Goal: Information Seeking & Learning: Learn about a topic

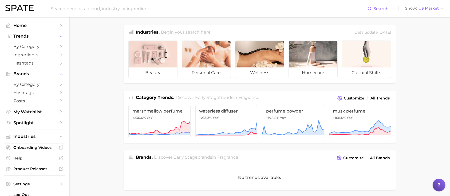
scroll to position [1, 0]
click at [28, 55] on span "Ingredients" at bounding box center [34, 54] width 43 height 5
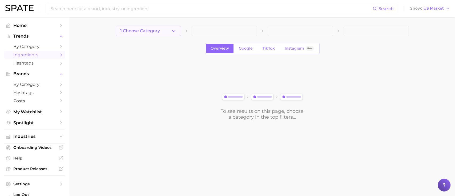
click at [140, 35] on button "1. Choose Category" at bounding box center [148, 31] width 65 height 11
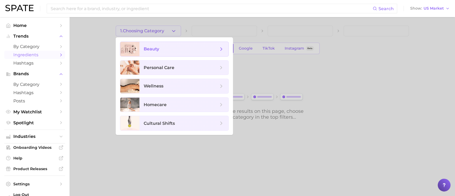
click at [169, 46] on span "beauty" at bounding box center [184, 49] width 89 height 14
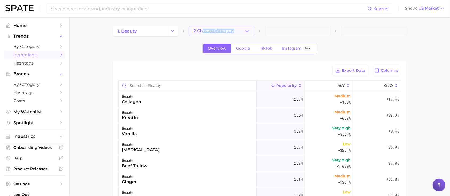
drag, startPoint x: 186, startPoint y: 46, endPoint x: 204, endPoint y: 33, distance: 21.8
click at [204, 33] on div "1. beauty 2. Choose Category Overview Google TikTok Instagram Beta Export Data …" at bounding box center [259, 154] width 293 height 256
click at [204, 33] on span "2. Choose Category" at bounding box center [213, 31] width 41 height 5
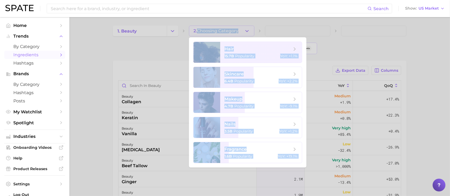
click at [152, 35] on div at bounding box center [225, 98] width 450 height 196
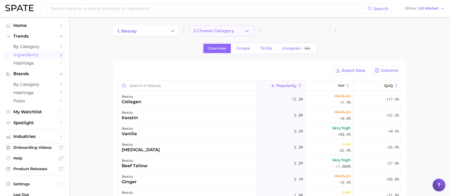
click at [216, 33] on span "2. Choose Category" at bounding box center [213, 31] width 41 height 5
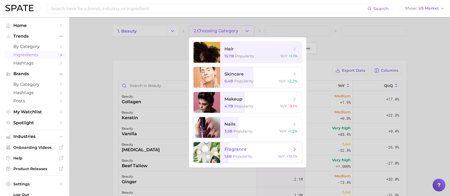
click at [231, 150] on span "fragrance" at bounding box center [235, 149] width 22 height 5
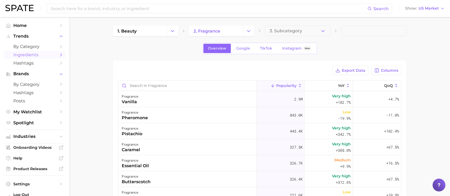
click at [152, 53] on div "Overview Google TikTok Instagram Beta" at bounding box center [259, 48] width 293 height 11
click at [323, 28] on button "3. Subcategory" at bounding box center [297, 31] width 65 height 11
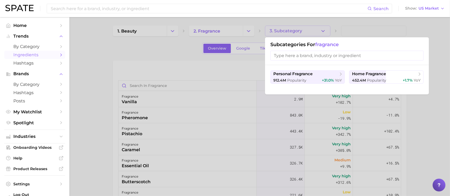
click at [173, 55] on div at bounding box center [225, 98] width 450 height 196
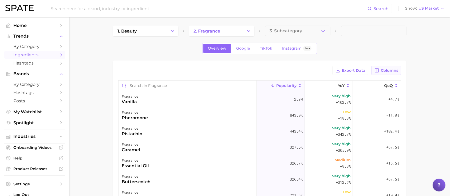
click at [394, 69] on span "Columns" at bounding box center [389, 70] width 17 height 5
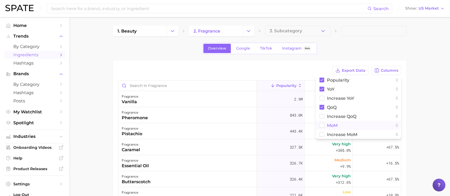
click at [324, 125] on rect at bounding box center [322, 125] width 5 height 5
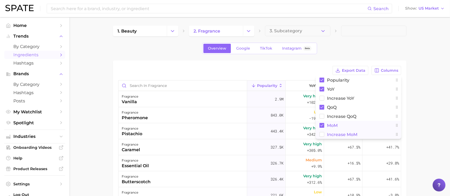
click at [321, 136] on rect at bounding box center [322, 134] width 5 height 5
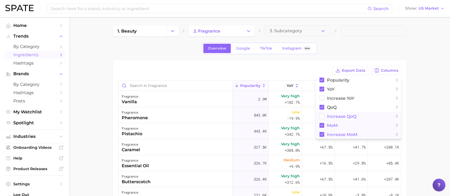
click at [323, 118] on rect at bounding box center [322, 116] width 5 height 5
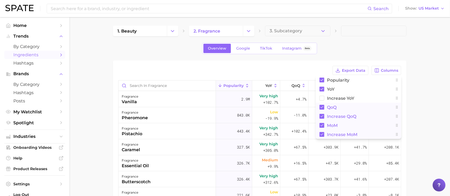
click at [322, 108] on rect at bounding box center [321, 107] width 5 height 5
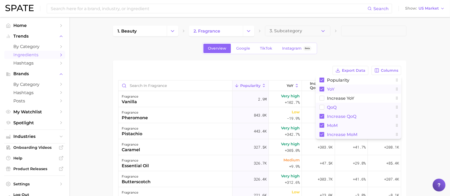
click at [323, 90] on rect at bounding box center [321, 89] width 5 height 5
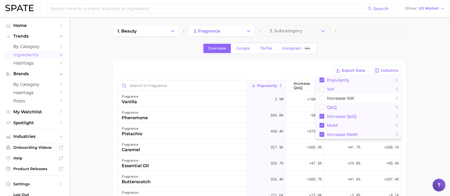
click at [322, 79] on rect at bounding box center [321, 80] width 5 height 5
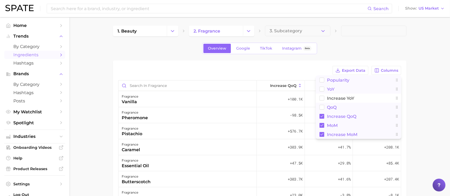
click at [322, 117] on rect at bounding box center [321, 116] width 5 height 5
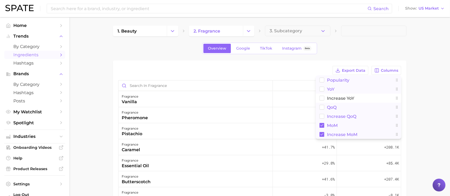
click at [427, 129] on main "1. beauty 2. fragrance 3. Subcategory Overview Google TikTok Instagram Beta Exp…" at bounding box center [259, 162] width 380 height 291
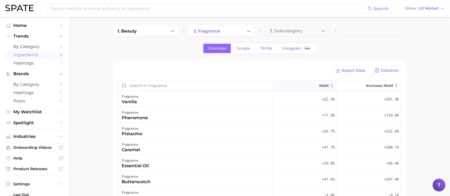
click at [320, 86] on span "MoM" at bounding box center [323, 86] width 9 height 4
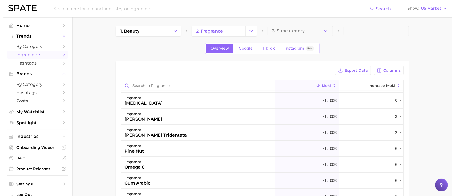
scroll to position [271, 0]
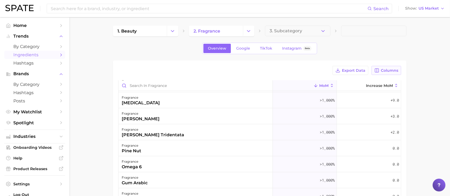
click at [382, 73] on button "Columns" at bounding box center [386, 70] width 30 height 9
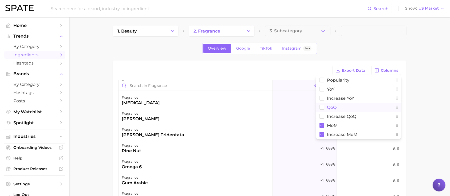
click at [322, 109] on rect at bounding box center [322, 107] width 5 height 5
click at [449, 123] on main "1. beauty 2. fragrance 3. Subcategory Overview Google TikTok Instagram Beta Exp…" at bounding box center [259, 162] width 380 height 291
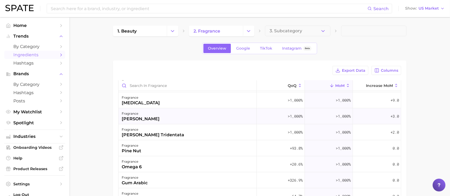
click at [190, 113] on div "fragrance seaberry" at bounding box center [187, 116] width 138 height 16
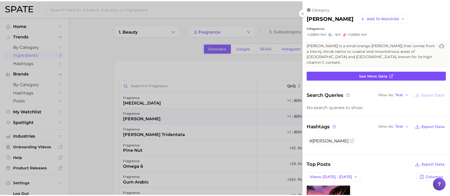
scroll to position [0, 0]
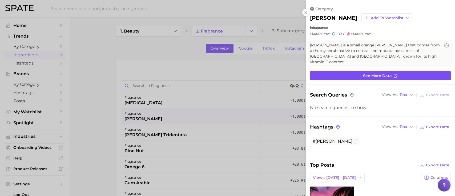
click at [377, 74] on span "See more data" at bounding box center [377, 76] width 29 height 5
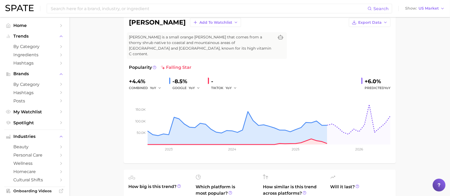
scroll to position [45, 0]
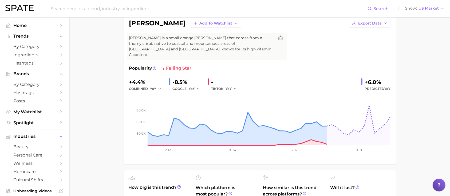
click at [170, 78] on div at bounding box center [170, 82] width 3 height 8
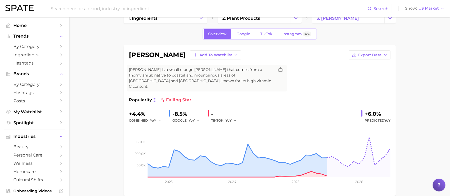
scroll to position [0, 0]
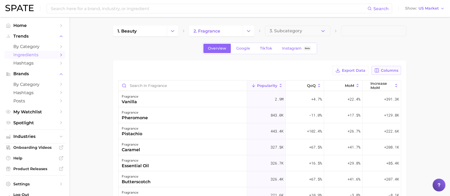
click at [386, 74] on button "Columns" at bounding box center [386, 70] width 30 height 9
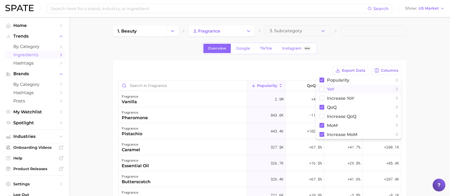
click at [322, 90] on rect at bounding box center [322, 89] width 5 height 5
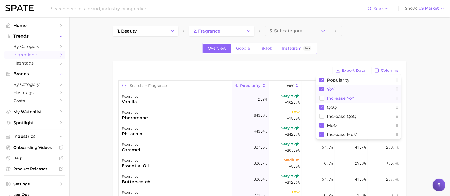
click at [322, 101] on button "Increase YoY" at bounding box center [358, 98] width 85 height 9
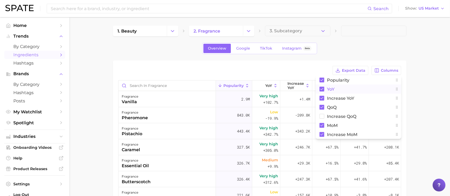
click at [237, 61] on div "Export Data Columns Popularity YoY Increase YoY QoQ Increase QoQ MoM Increase M…" at bounding box center [259, 171] width 293 height 221
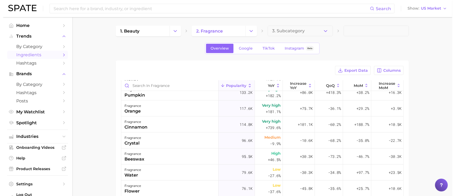
scroll to position [225, 0]
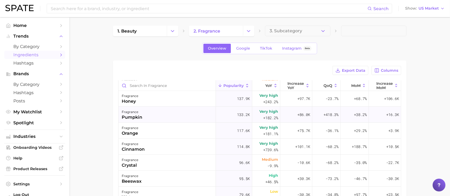
click at [171, 112] on div "fragrance pumpkin" at bounding box center [166, 115] width 97 height 16
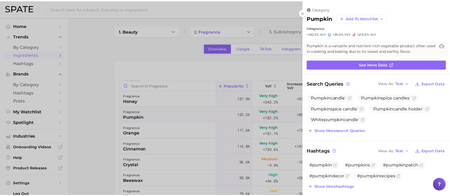
scroll to position [0, 0]
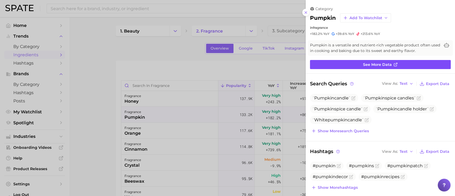
click at [367, 62] on span "See more data" at bounding box center [377, 64] width 29 height 5
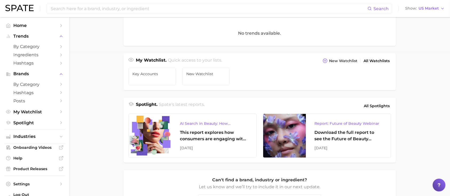
scroll to position [144, 0]
click at [373, 104] on span "All Spotlights" at bounding box center [377, 106] width 26 height 6
